Goal: Navigation & Orientation: Find specific page/section

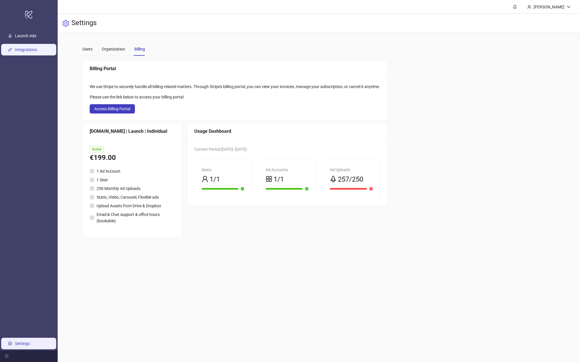
click at [37, 52] on link "Integrations" at bounding box center [26, 49] width 22 height 5
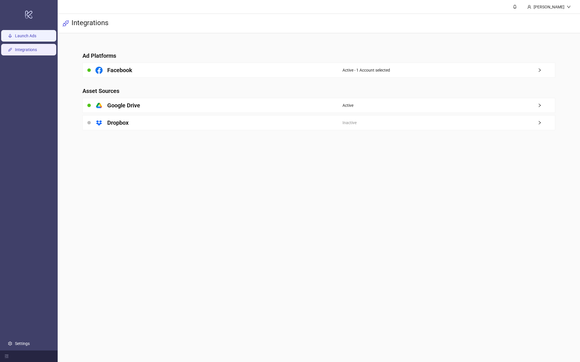
click at [21, 35] on link "Launch Ads" at bounding box center [25, 35] width 21 height 5
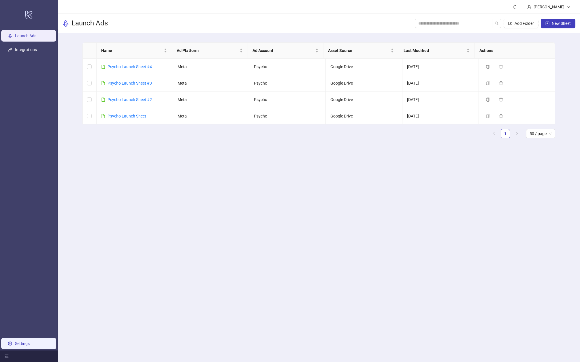
click at [22, 344] on link "Settings" at bounding box center [22, 343] width 15 height 5
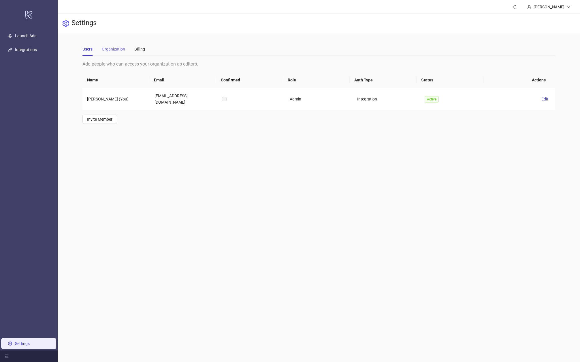
click at [113, 45] on div "Organization" at bounding box center [113, 48] width 23 height 13
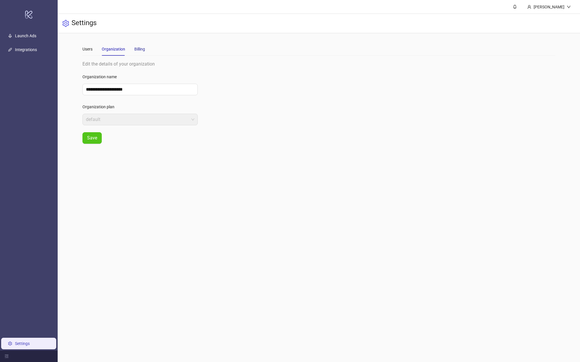
click at [139, 50] on div "Billing" at bounding box center [139, 49] width 11 height 6
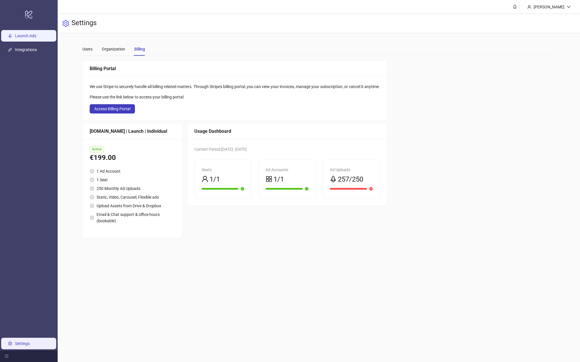
click at [27, 38] on link "Launch Ads" at bounding box center [25, 35] width 21 height 5
